Goal: Information Seeking & Learning: Learn about a topic

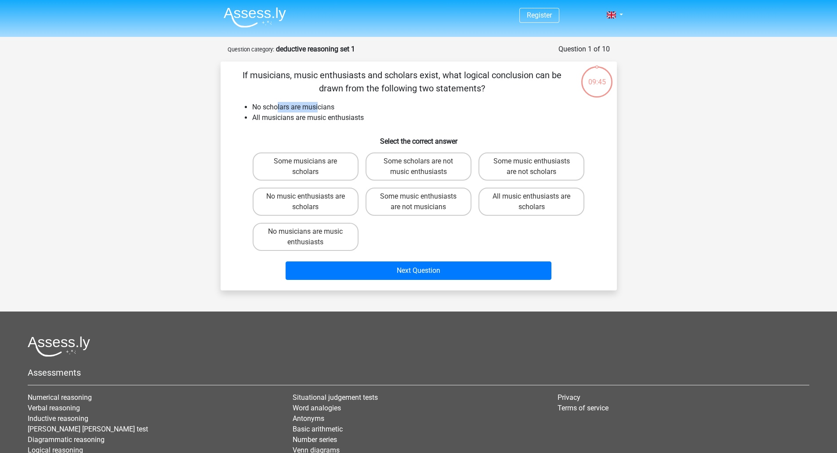
drag, startPoint x: 281, startPoint y: 108, endPoint x: 320, endPoint y: 107, distance: 38.7
click at [320, 107] on li "No scholars are musicians" at bounding box center [427, 107] width 351 height 11
click at [327, 189] on label "No music enthusiasts are scholars" at bounding box center [306, 202] width 106 height 28
click at [311, 197] on input "No music enthusiasts are scholars" at bounding box center [309, 200] width 6 height 6
radio input "true"
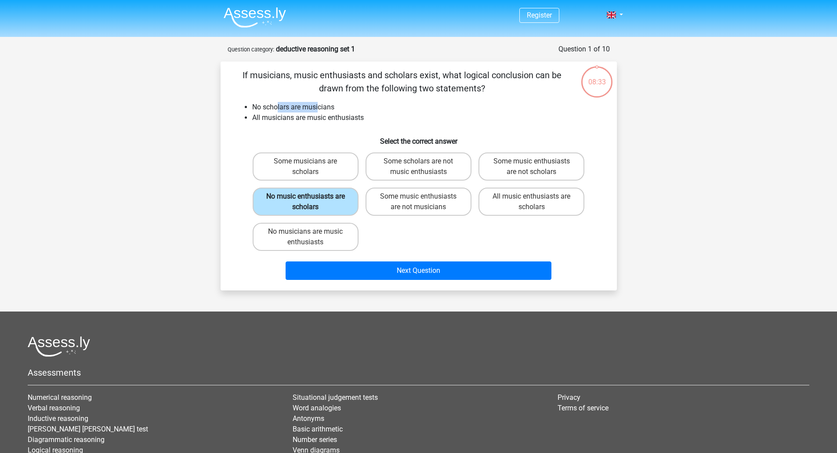
click at [330, 206] on label "No music enthusiasts are scholars" at bounding box center [306, 202] width 106 height 28
click at [311, 202] on input "No music enthusiasts are scholars" at bounding box center [309, 200] width 6 height 6
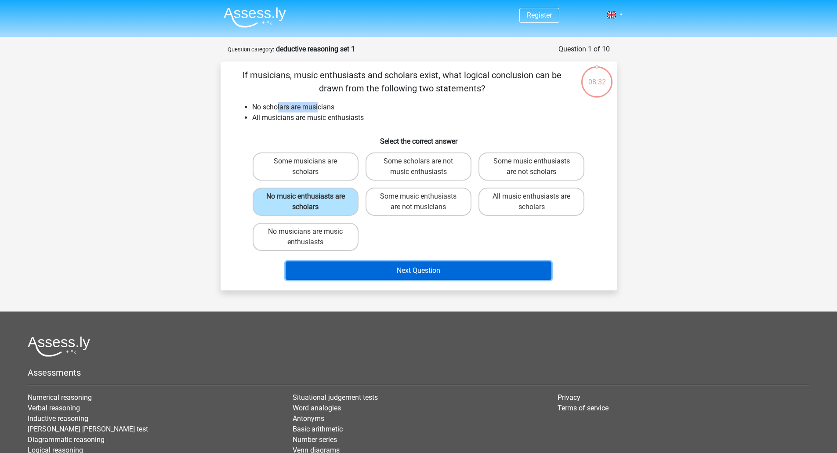
click at [391, 267] on button "Next Question" at bounding box center [419, 271] width 266 height 18
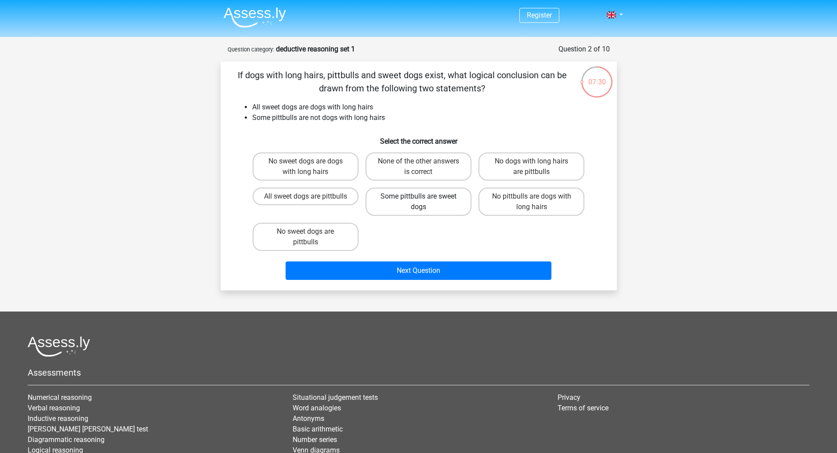
click at [410, 208] on label "Some pittbulls are sweet dogs" at bounding box center [419, 202] width 106 height 28
click at [419, 202] on input "Some pittbulls are sweet dogs" at bounding box center [422, 200] width 6 height 6
radio input "true"
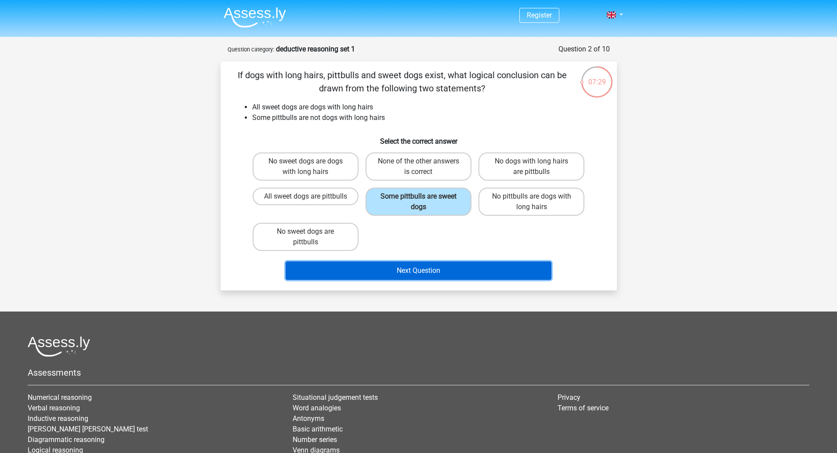
click at [401, 277] on button "Next Question" at bounding box center [419, 271] width 266 height 18
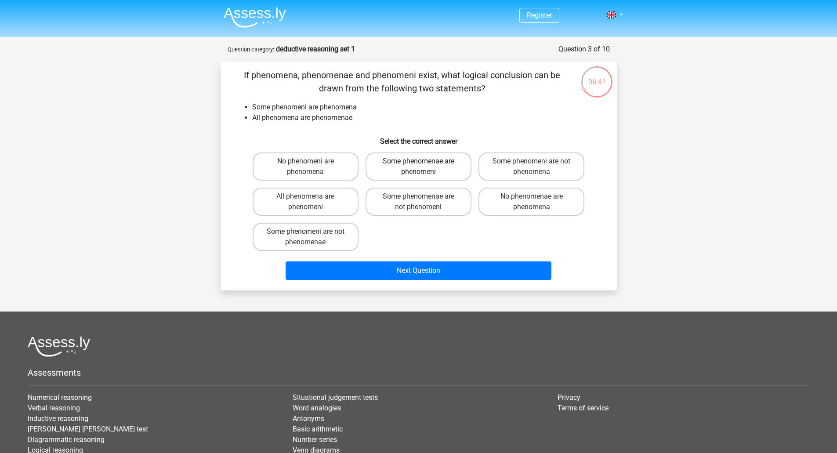
click at [441, 159] on label "Some phenomenae are phenomeni" at bounding box center [419, 167] width 106 height 28
click at [424, 161] on input "Some phenomenae are phenomeni" at bounding box center [422, 164] width 6 height 6
radio input "true"
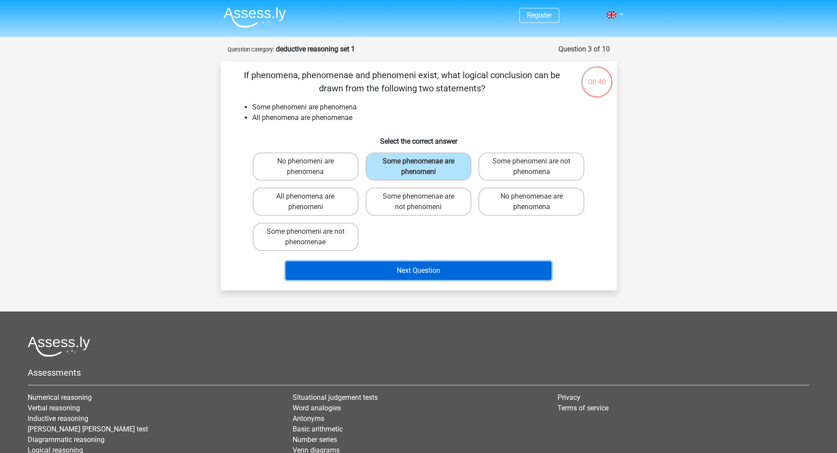
click at [421, 269] on button "Next Question" at bounding box center [419, 271] width 266 height 18
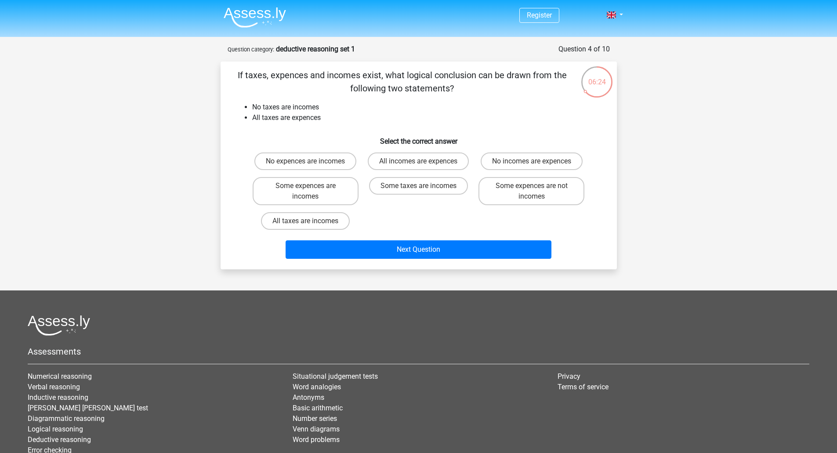
click at [323, 163] on label "No expences are incomes" at bounding box center [306, 162] width 102 height 18
click at [311, 163] on input "No expences are incomes" at bounding box center [309, 164] width 6 height 6
radio input "true"
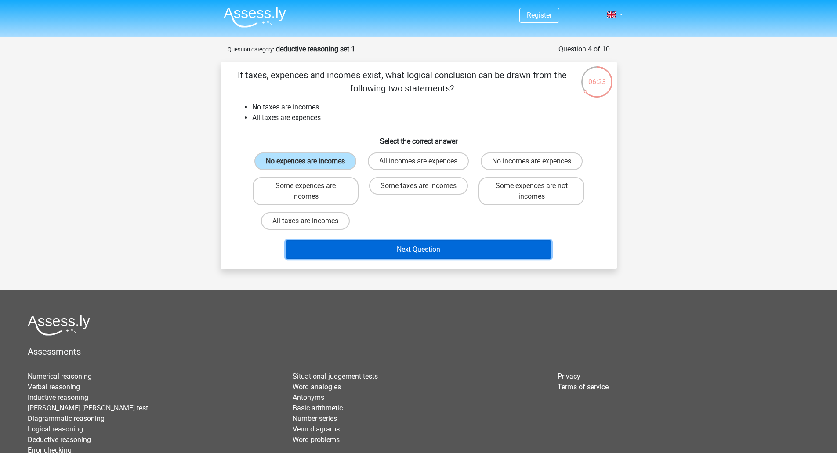
click at [382, 251] on button "Next Question" at bounding box center [419, 249] width 266 height 18
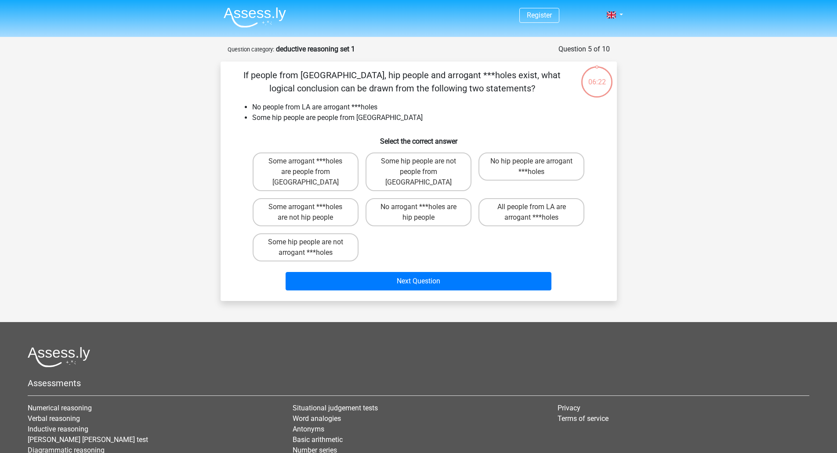
scroll to position [44, 0]
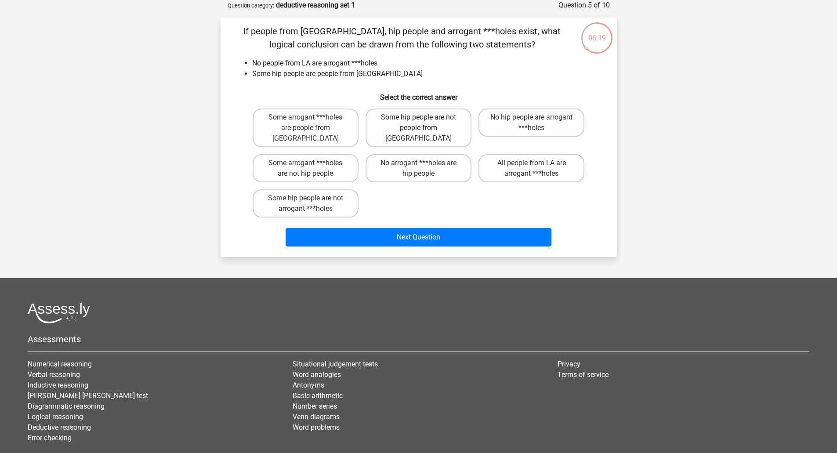
click at [422, 132] on label "Some hip people are not people from LA" at bounding box center [419, 128] width 106 height 39
click at [422, 123] on input "Some hip people are not people from LA" at bounding box center [422, 120] width 6 height 6
radio input "true"
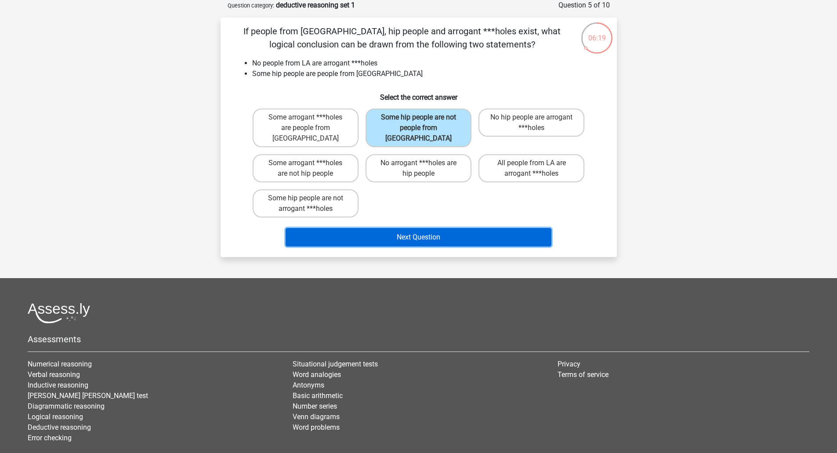
click at [421, 229] on button "Next Question" at bounding box center [419, 237] width 266 height 18
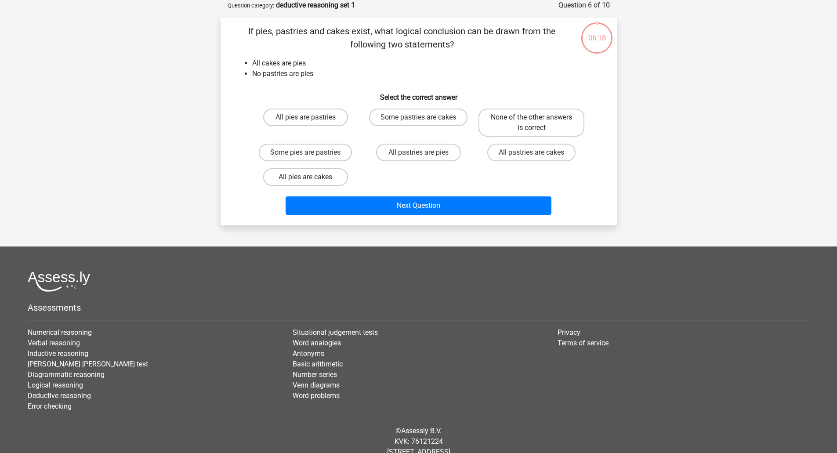
click at [535, 134] on label "None of the other answers is correct" at bounding box center [532, 123] width 106 height 28
click at [535, 123] on input "None of the other answers is correct" at bounding box center [535, 120] width 6 height 6
radio input "true"
click at [511, 193] on div "Next Question" at bounding box center [419, 203] width 368 height 29
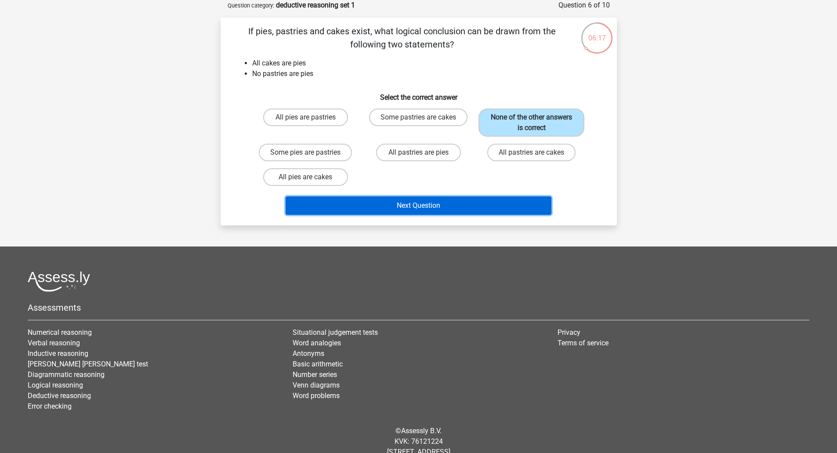
drag, startPoint x: 502, startPoint y: 206, endPoint x: 498, endPoint y: 201, distance: 6.5
click at [502, 206] on button "Next Question" at bounding box center [419, 206] width 266 height 18
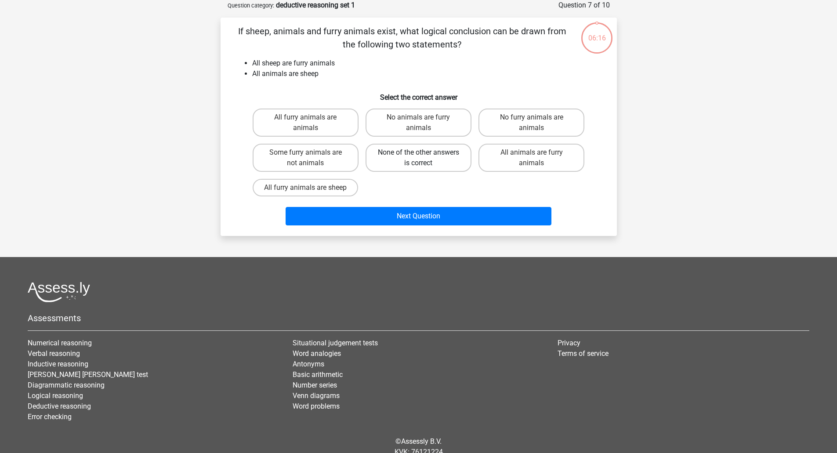
click at [415, 158] on label "None of the other answers is correct" at bounding box center [419, 158] width 106 height 28
click at [419, 158] on input "None of the other answers is correct" at bounding box center [422, 156] width 6 height 6
radio input "true"
click at [435, 229] on div "Next Question" at bounding box center [418, 218] width 339 height 22
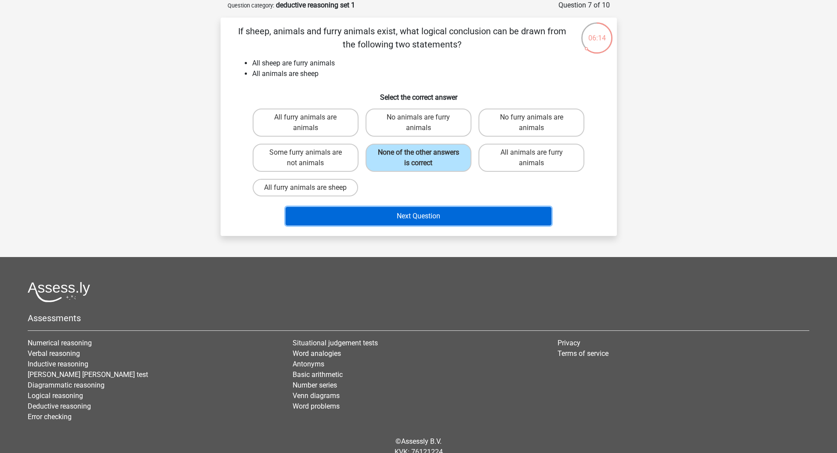
click at [409, 213] on button "Next Question" at bounding box center [419, 216] width 266 height 18
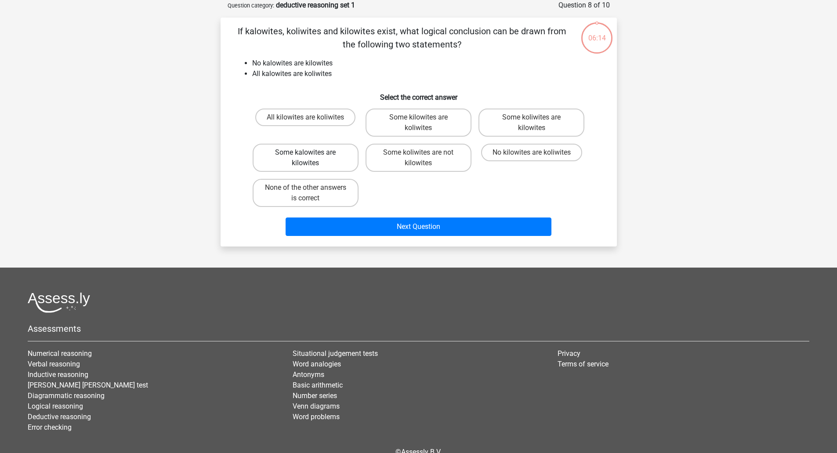
click at [326, 158] on label "Some kalowites are kilowites" at bounding box center [306, 158] width 106 height 28
click at [311, 158] on input "Some kalowites are kilowites" at bounding box center [309, 156] width 6 height 6
radio input "true"
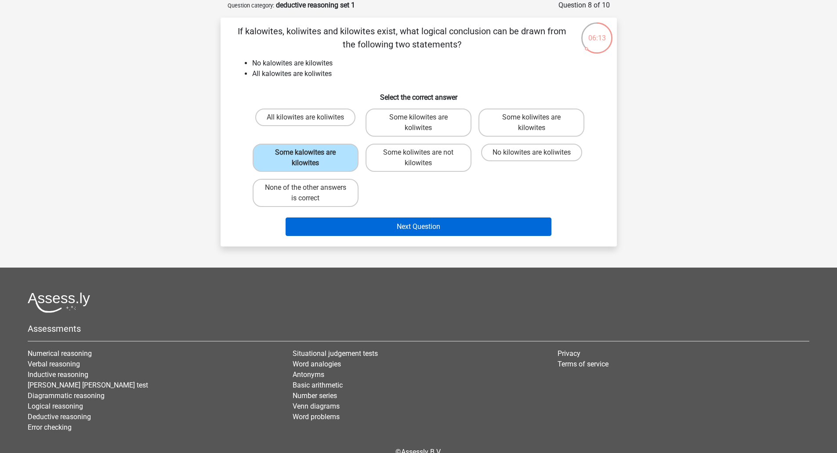
drag, startPoint x: 350, startPoint y: 210, endPoint x: 353, endPoint y: 220, distance: 10.9
click at [350, 210] on div "None of the other answers is correct" at bounding box center [305, 192] width 113 height 35
click at [353, 221] on button "Next Question" at bounding box center [419, 227] width 266 height 18
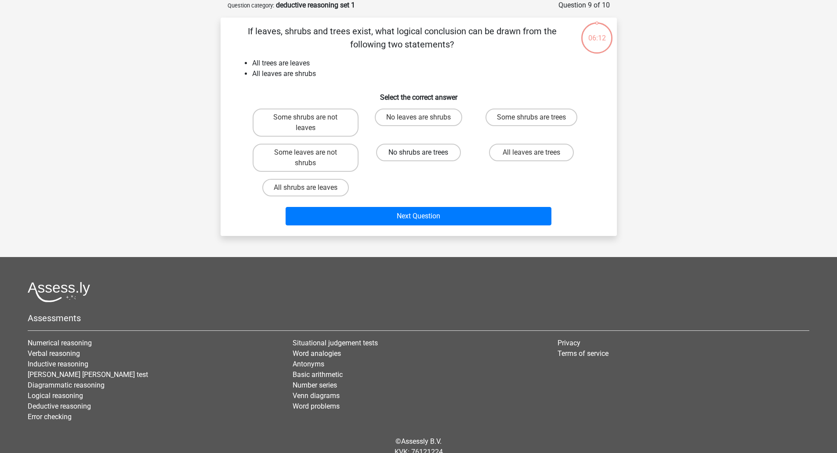
click at [397, 148] on label "No shrubs are trees" at bounding box center [418, 153] width 85 height 18
click at [419, 153] on input "No shrubs are trees" at bounding box center [422, 156] width 6 height 6
radio input "true"
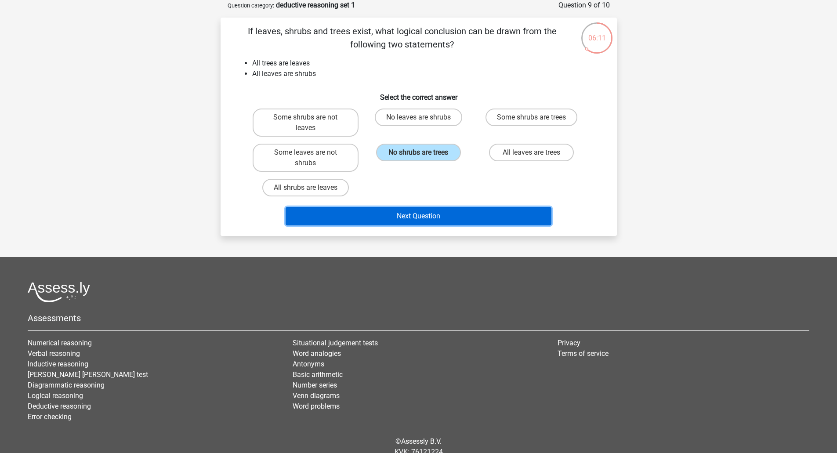
click at [407, 214] on button "Next Question" at bounding box center [419, 216] width 266 height 18
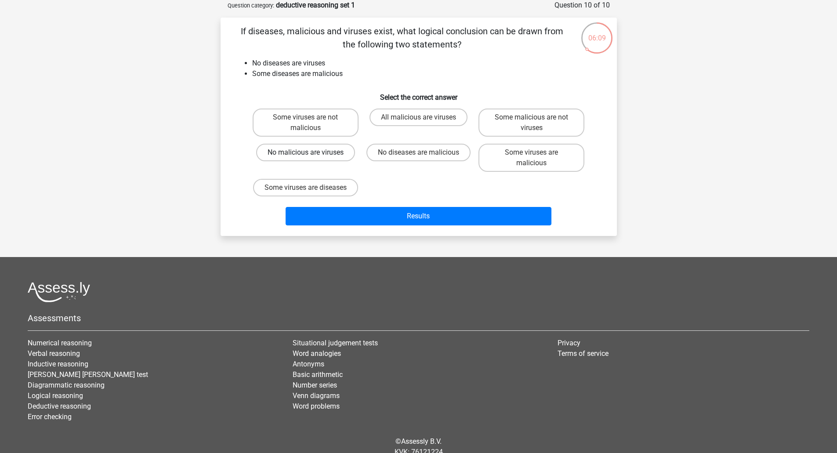
click at [324, 161] on div "No malicious are viruses" at bounding box center [306, 158] width 106 height 28
click at [327, 153] on label "No malicious are viruses" at bounding box center [305, 153] width 99 height 18
click at [311, 153] on input "No malicious are viruses" at bounding box center [309, 156] width 6 height 6
radio input "true"
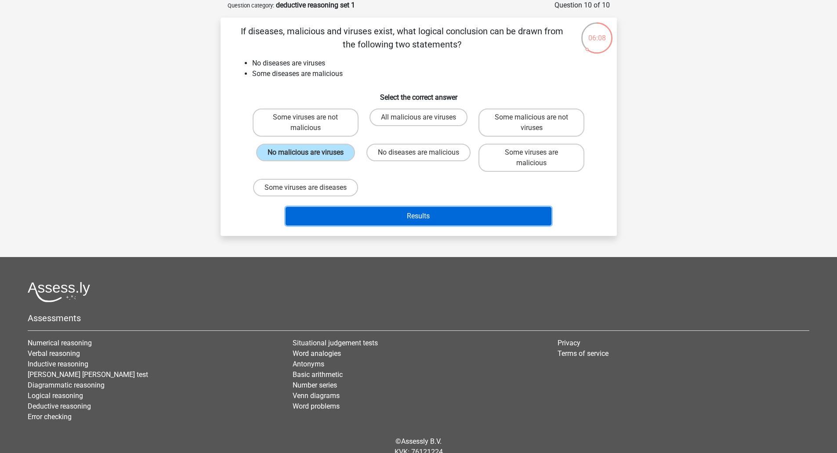
click at [351, 225] on button "Results" at bounding box center [419, 216] width 266 height 18
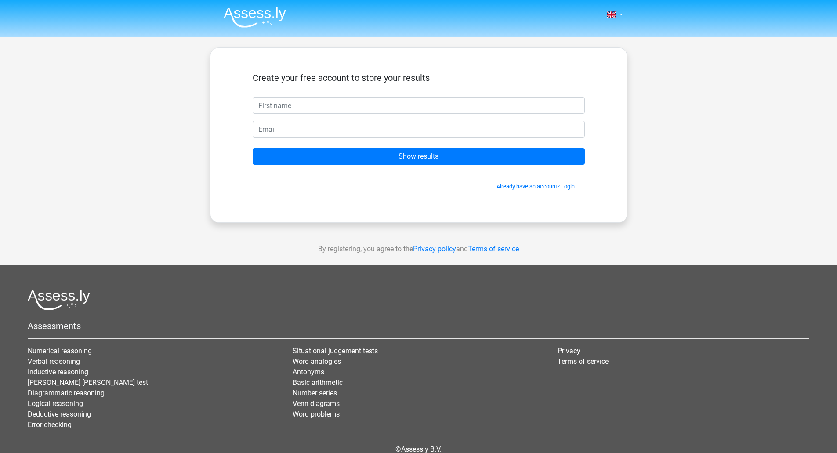
click at [377, 108] on input "text" at bounding box center [419, 105] width 332 height 17
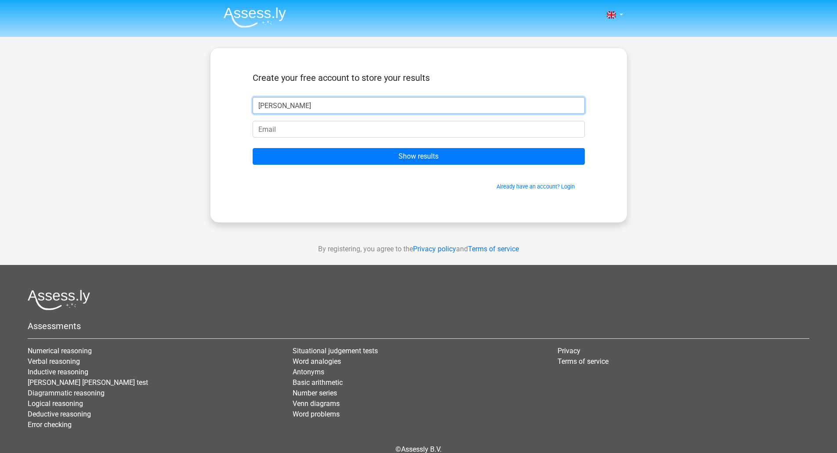
click at [382, 109] on input "rao" at bounding box center [419, 105] width 332 height 17
type input "rap"
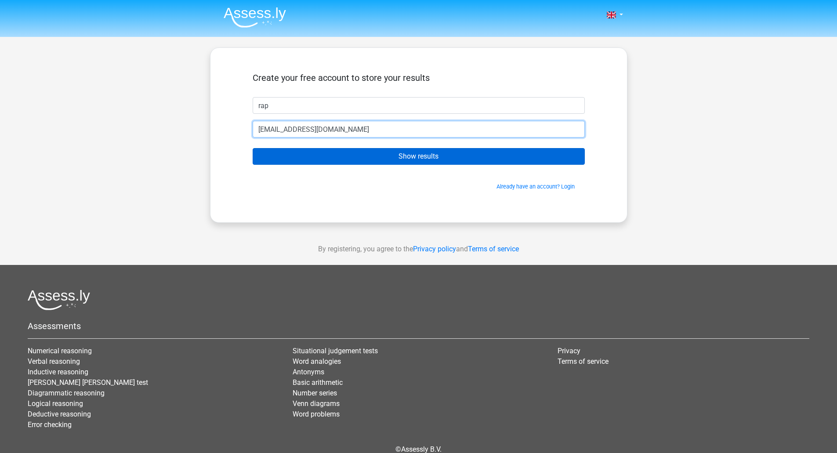
type input "[EMAIL_ADDRESS][DOMAIN_NAME]"
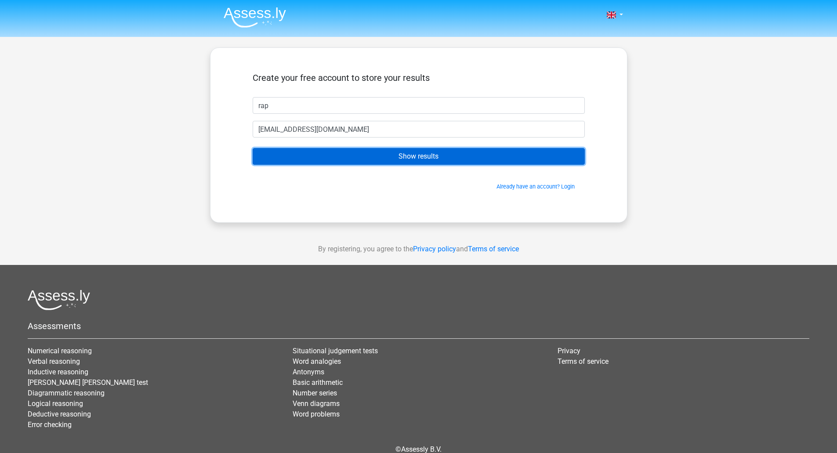
click at [361, 150] on input "Show results" at bounding box center [419, 156] width 332 height 17
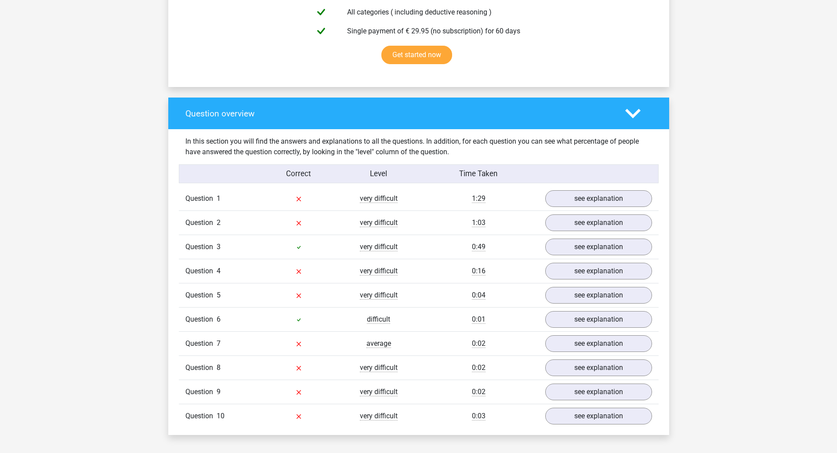
scroll to position [571, 0]
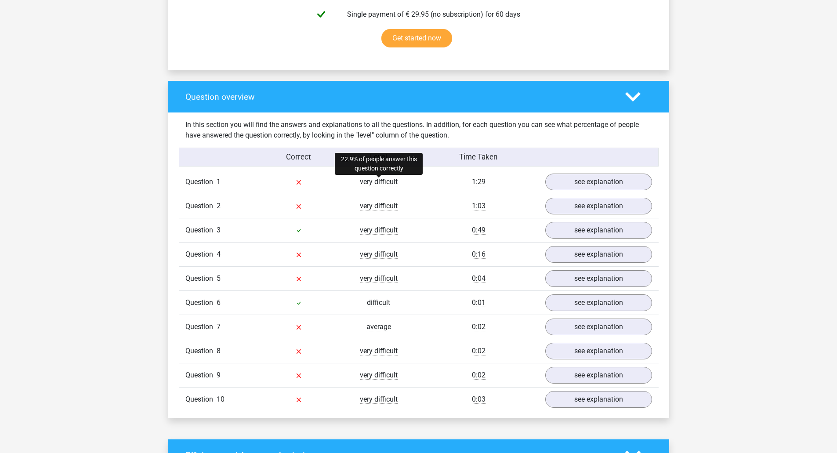
click at [371, 181] on span "very difficult" at bounding box center [379, 182] width 38 height 9
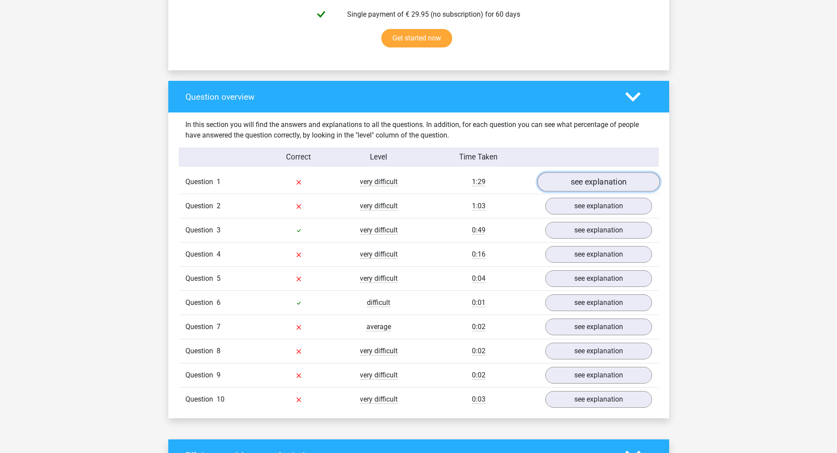
click at [605, 187] on link "see explanation" at bounding box center [598, 182] width 123 height 19
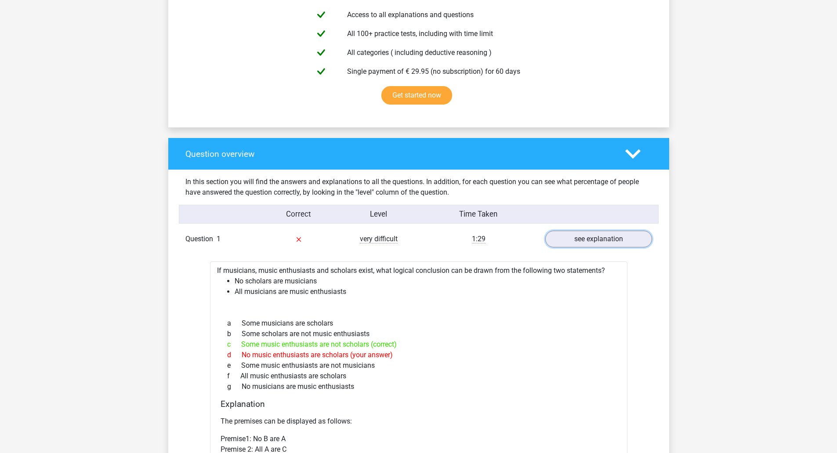
scroll to position [615, 0]
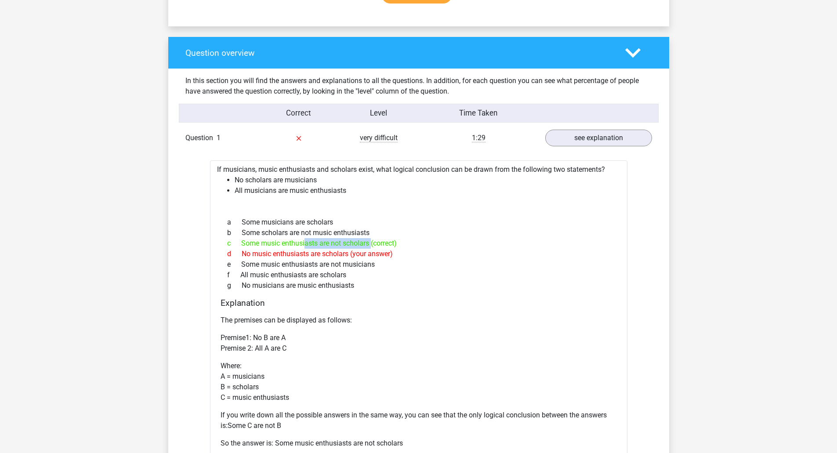
drag, startPoint x: 263, startPoint y: 241, endPoint x: 353, endPoint y: 246, distance: 90.7
click at [353, 242] on div "c Some music enthusiasts are not scholars (correct)" at bounding box center [419, 243] width 397 height 11
click at [300, 244] on div "c Some music enthusiasts are not scholars (correct)" at bounding box center [419, 243] width 397 height 11
drag, startPoint x: 327, startPoint y: 242, endPoint x: 348, endPoint y: 241, distance: 21.1
click at [348, 241] on div "c Some music enthusiasts are not scholars (correct)" at bounding box center [419, 243] width 397 height 11
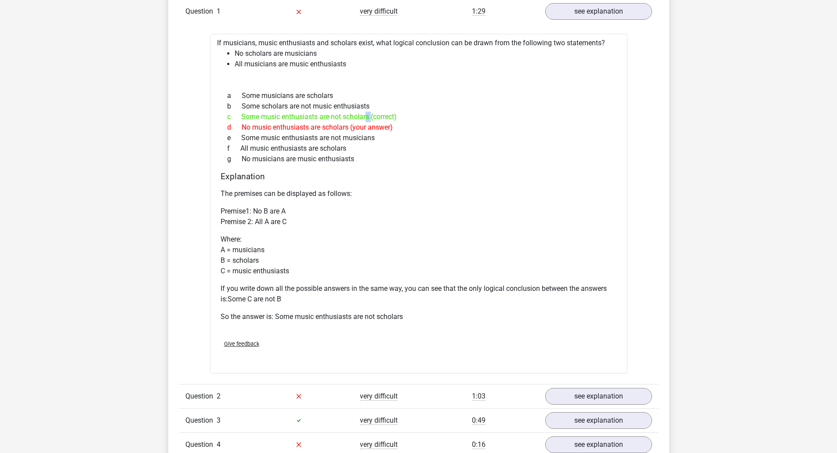
scroll to position [747, 0]
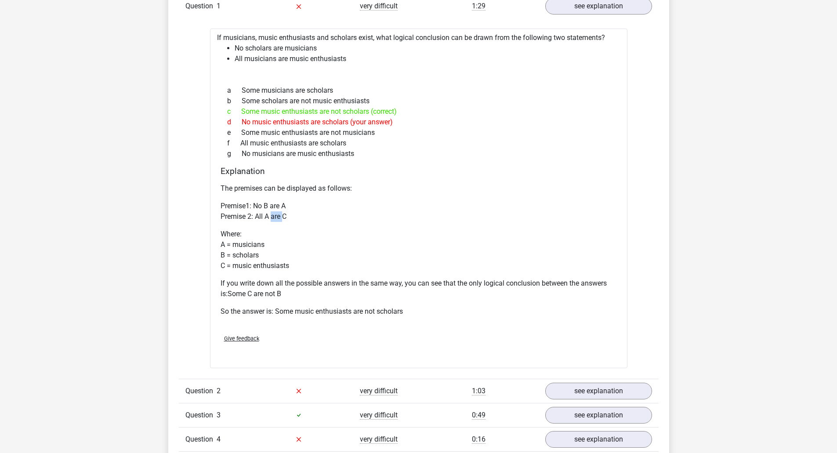
drag, startPoint x: 271, startPoint y: 219, endPoint x: 285, endPoint y: 219, distance: 13.6
click at [285, 219] on p "Premise1: No B are A Premise 2: All A are C" at bounding box center [419, 211] width 397 height 21
click at [300, 225] on div "The premises can be displayed as follows: Premise1: No B are A Premise 2: All A…" at bounding box center [419, 254] width 397 height 148
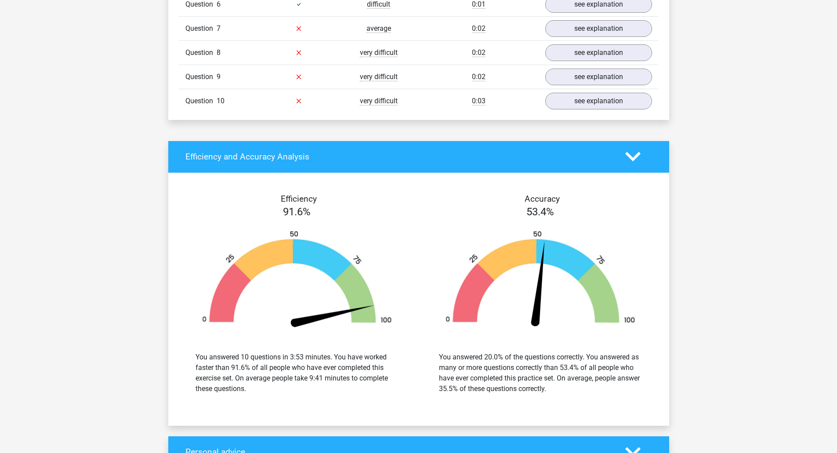
scroll to position [1055, 0]
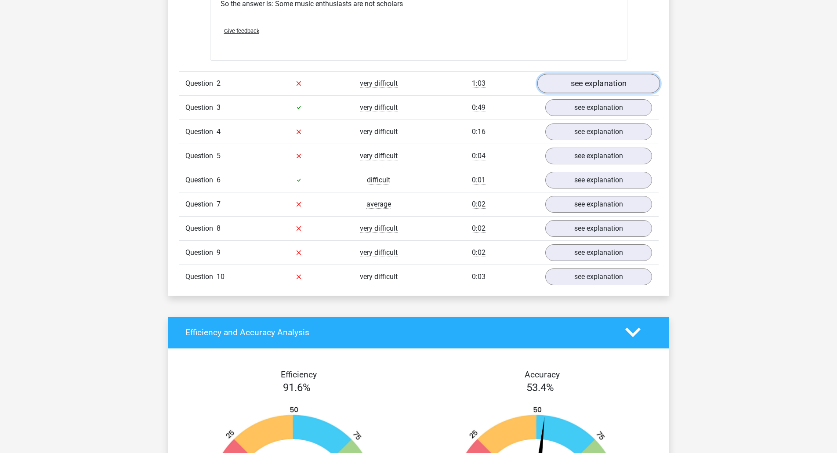
click at [605, 82] on link "see explanation" at bounding box center [598, 83] width 123 height 19
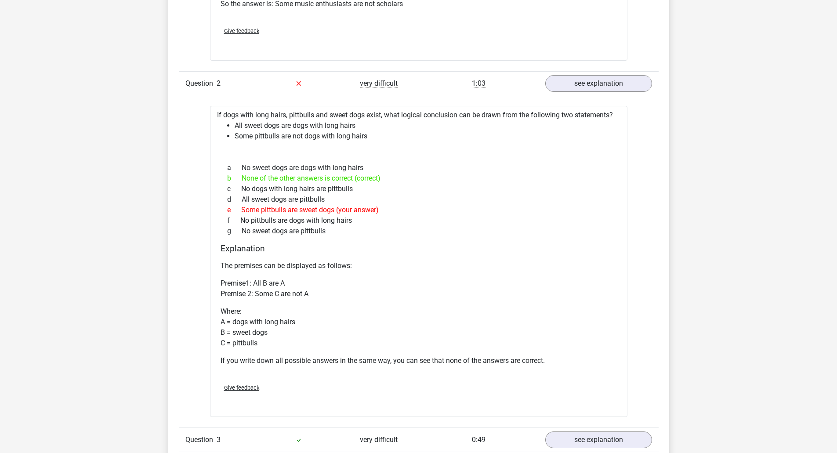
drag, startPoint x: 352, startPoint y: 233, endPoint x: 226, endPoint y: 107, distance: 177.8
click at [230, 112] on div "If dogs with long hairs, pittbulls and sweet dogs exist, what logical conclusio…" at bounding box center [419, 261] width 418 height 311
click at [268, 185] on div "c No dogs with long hairs are pittbulls" at bounding box center [419, 189] width 397 height 11
drag, startPoint x: 329, startPoint y: 230, endPoint x: 214, endPoint y: 112, distance: 164.8
click at [214, 112] on div "If dogs with long hairs, pittbulls and sweet dogs exist, what logical conclusio…" at bounding box center [419, 261] width 418 height 311
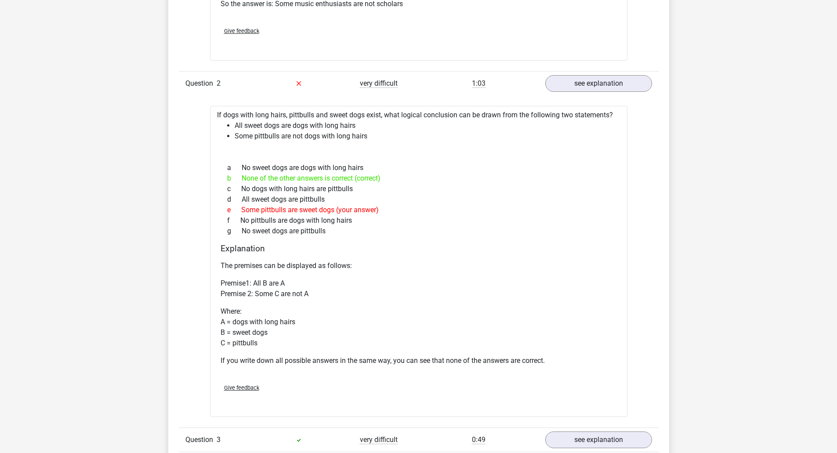
click at [278, 207] on div "e Some pittbulls are sweet dogs (your answer)" at bounding box center [419, 210] width 397 height 11
